Goal: Information Seeking & Learning: Learn about a topic

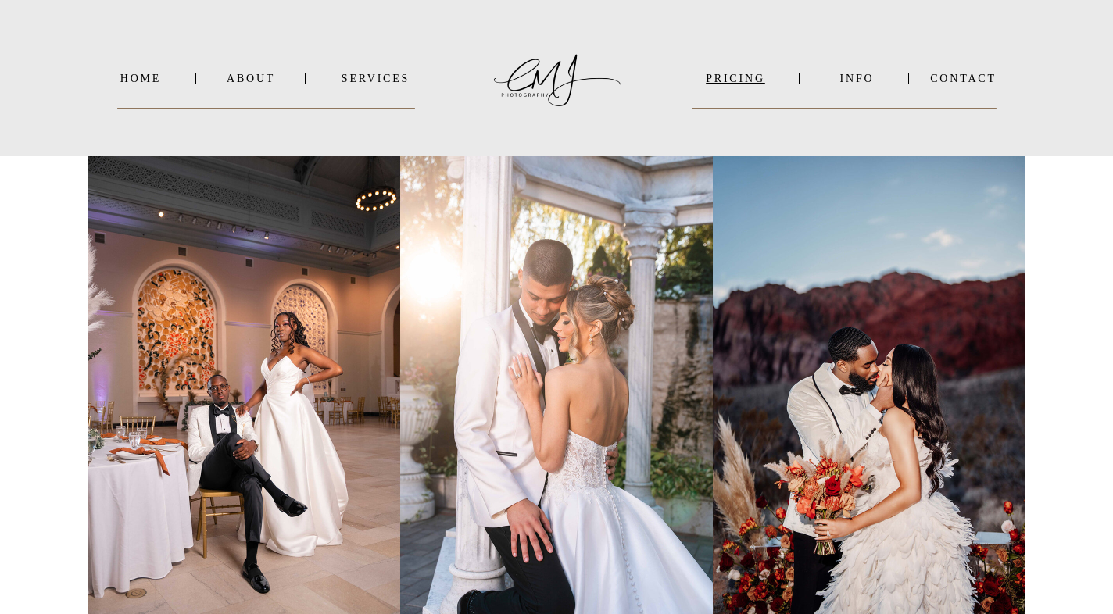
click at [735, 79] on nav "PRICING" at bounding box center [736, 79] width 88 height 12
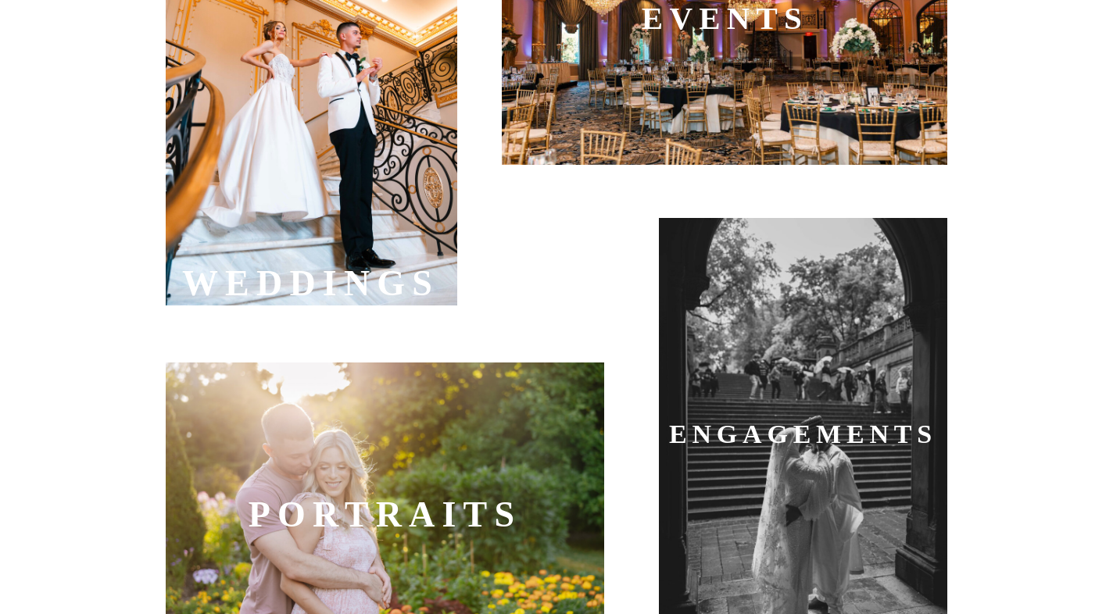
scroll to position [651, 0]
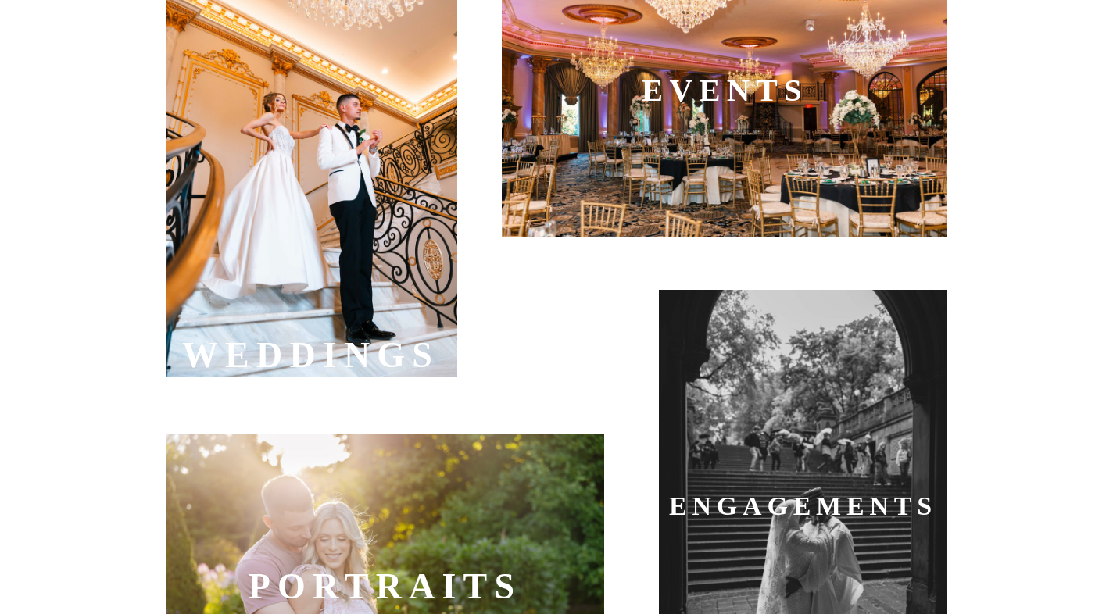
click at [334, 284] on div at bounding box center [311, 159] width 291 height 438
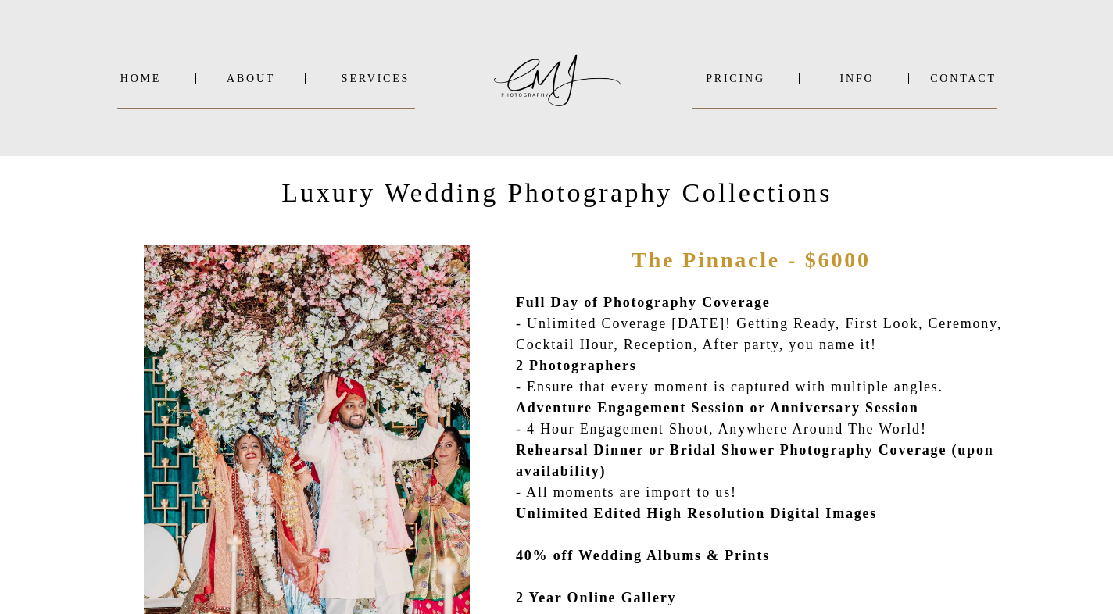
click at [372, 77] on nav "SERVICES" at bounding box center [375, 79] width 79 height 12
click at [750, 74] on nav "PRICING" at bounding box center [736, 79] width 88 height 12
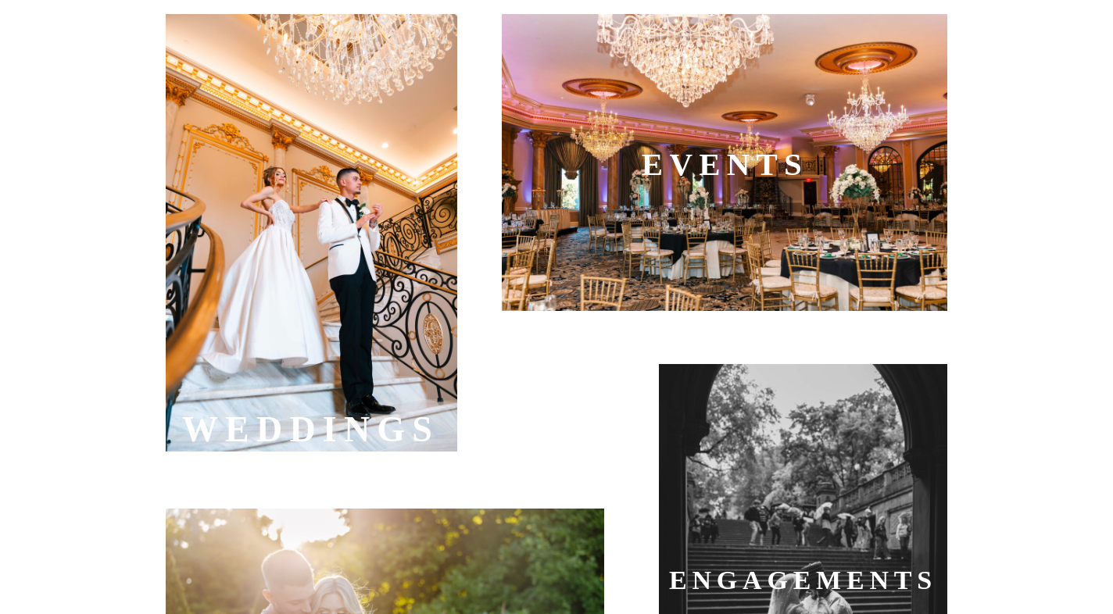
scroll to position [537, 0]
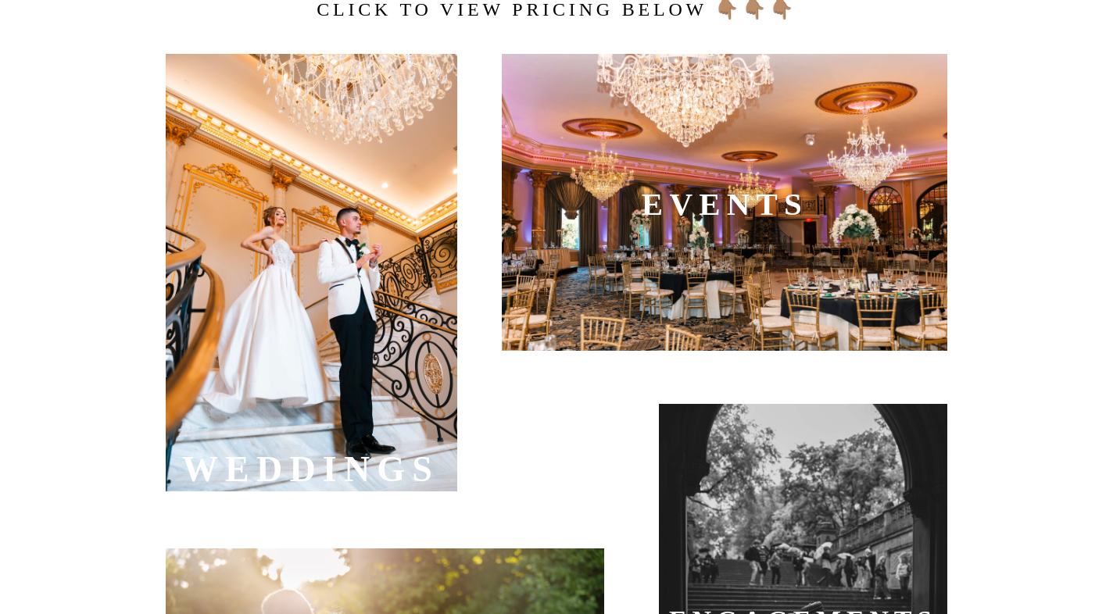
click at [649, 241] on div at bounding box center [724, 202] width 445 height 297
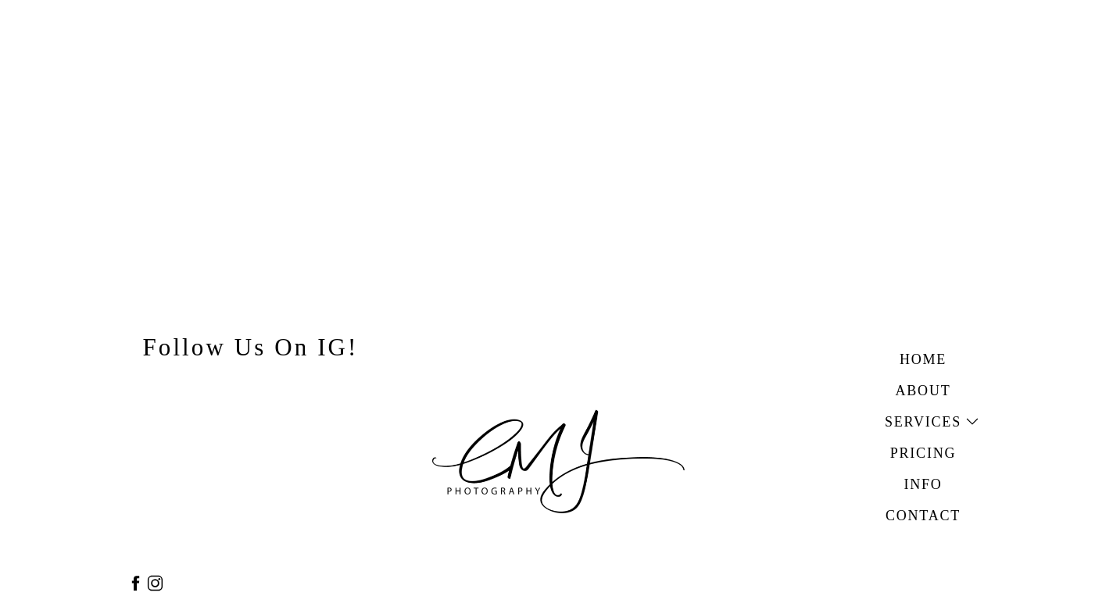
scroll to position [5795, 0]
click at [924, 385] on h3 "About" at bounding box center [923, 389] width 108 height 18
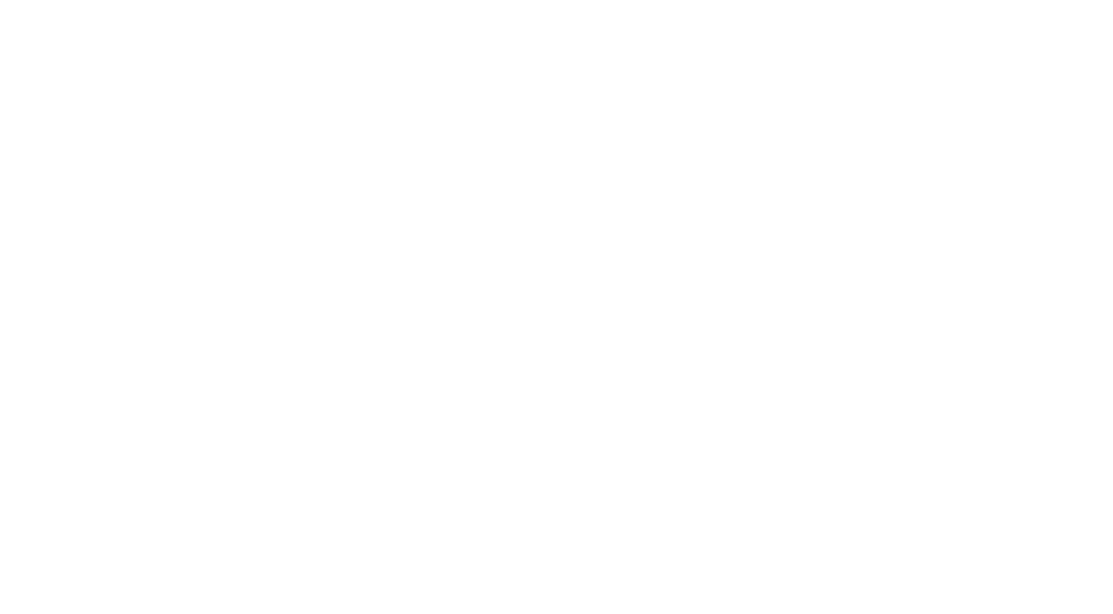
scroll to position [3763, 0]
